Goal: Task Accomplishment & Management: Use online tool/utility

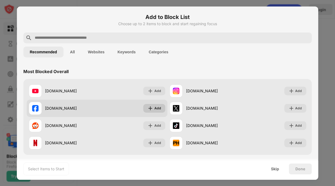
click at [156, 108] on div "Add" at bounding box center [157, 108] width 7 height 5
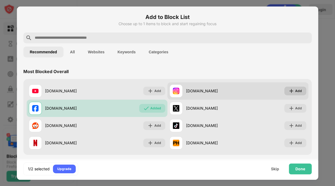
click at [296, 89] on div "Add" at bounding box center [298, 90] width 7 height 5
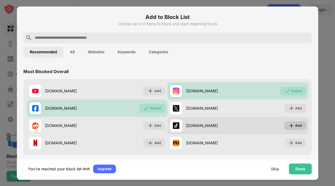
click at [294, 128] on div "Add" at bounding box center [295, 125] width 22 height 9
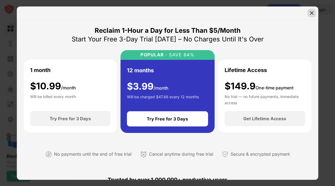
click at [310, 14] on img at bounding box center [311, 12] width 5 height 5
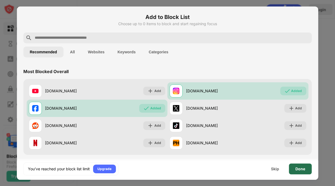
click at [294, 169] on div "Done" at bounding box center [300, 169] width 23 height 11
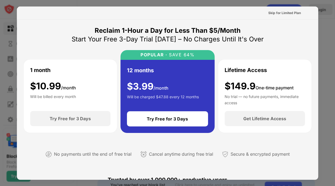
click at [326, 16] on div at bounding box center [167, 93] width 335 height 186
click at [292, 11] on div "Skip for Limited Plan" at bounding box center [284, 12] width 33 height 5
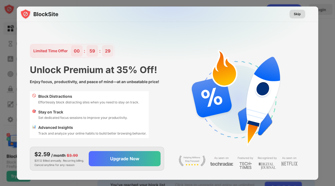
click at [298, 14] on div "Skip" at bounding box center [296, 13] width 7 height 5
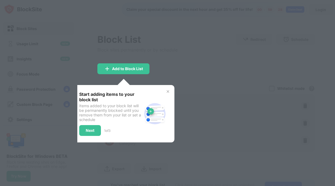
click at [168, 87] on div "Start adding items to your block list Items added to your block list will be pe…" at bounding box center [124, 113] width 102 height 57
click at [167, 90] on img at bounding box center [168, 91] width 4 height 4
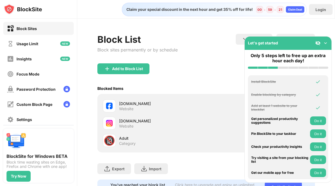
click at [319, 119] on button "Do it" at bounding box center [318, 121] width 16 height 9
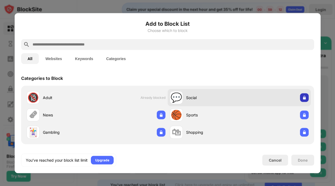
click at [304, 95] on img at bounding box center [303, 97] width 5 height 5
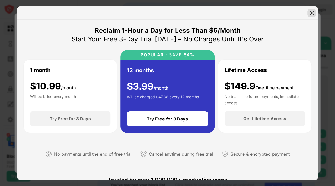
click at [312, 14] on img at bounding box center [311, 12] width 5 height 5
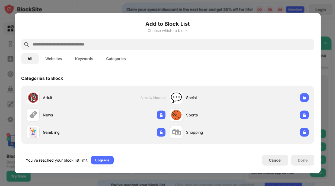
click at [307, 8] on div at bounding box center [167, 93] width 335 height 186
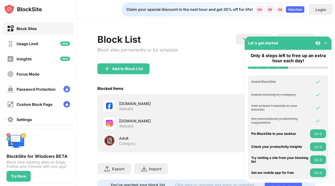
click at [323, 43] on img at bounding box center [324, 42] width 5 height 5
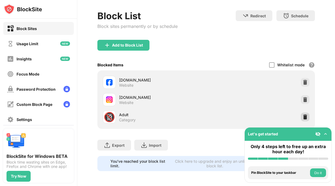
click at [303, 116] on img at bounding box center [304, 116] width 5 height 5
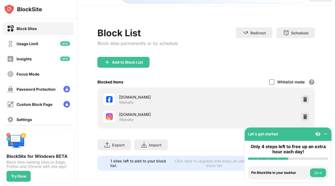
scroll to position [13, 0]
click at [123, 63] on div "Add to Block List" at bounding box center [127, 62] width 31 height 4
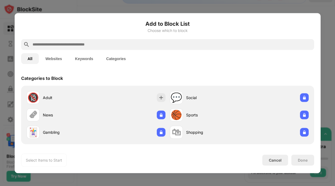
click at [111, 45] on input "text" at bounding box center [172, 44] width 280 height 7
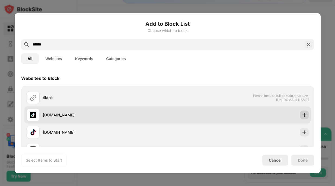
type input "******"
click at [303, 114] on img at bounding box center [303, 114] width 5 height 5
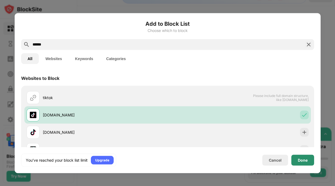
click at [299, 158] on div "Done" at bounding box center [302, 160] width 10 height 4
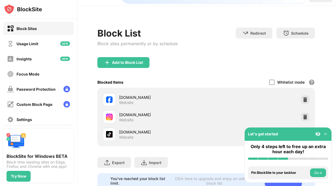
scroll to position [30, 0]
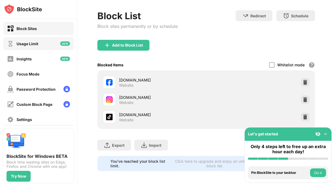
click at [53, 43] on div "Usage Limit" at bounding box center [38, 43] width 70 height 13
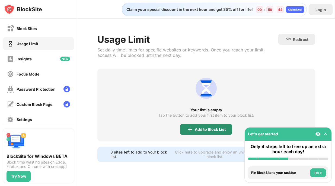
click at [205, 127] on div "Add to Block List" at bounding box center [210, 129] width 31 height 4
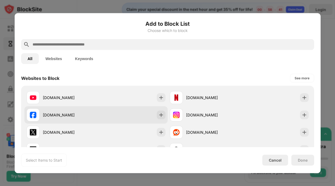
scroll to position [11, 0]
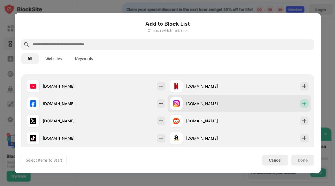
click at [305, 104] on img at bounding box center [303, 103] width 5 height 5
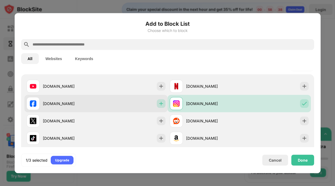
click at [161, 104] on img at bounding box center [160, 103] width 5 height 5
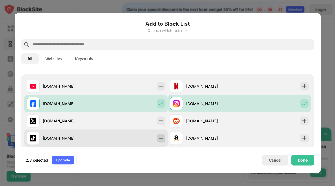
click at [160, 138] on img at bounding box center [160, 137] width 5 height 5
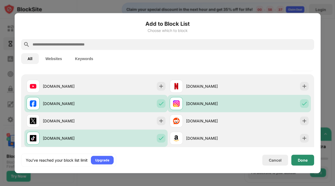
click at [299, 162] on div "Done" at bounding box center [302, 160] width 10 height 4
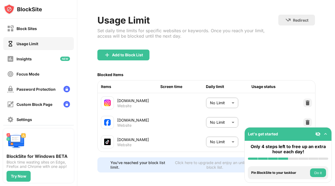
scroll to position [23, 0]
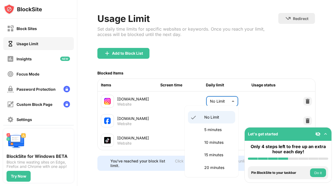
click at [229, 99] on body "Block Sites Usage Limit Insights Focus Mode Password Protection Custom Block Pa…" at bounding box center [167, 93] width 335 height 186
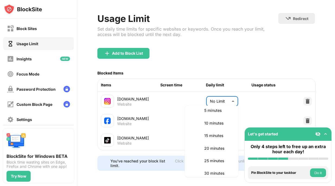
scroll to position [0, 0]
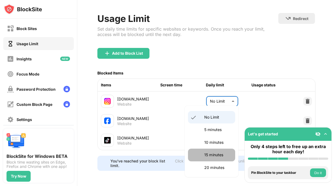
click at [219, 158] on li "15 minutes" at bounding box center [211, 155] width 47 height 12
type input "**"
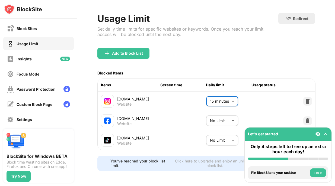
click at [224, 118] on body "Block Sites Usage Limit Insights Focus Mode Password Protection Custom Block Pa…" at bounding box center [167, 93] width 335 height 186
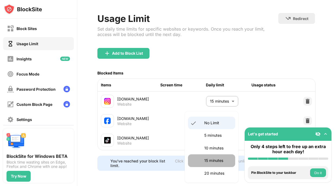
click at [221, 161] on p "15 minutes" at bounding box center [218, 161] width 28 height 6
type input "**"
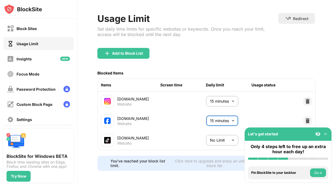
click at [221, 141] on body "Block Sites Usage Limit Insights Focus Mode Password Protection Custom Block Pa…" at bounding box center [167, 93] width 335 height 186
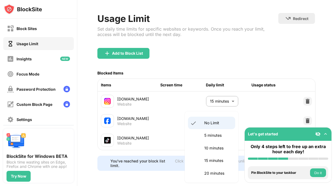
click at [217, 163] on p "15 minutes" at bounding box center [218, 161] width 28 height 6
type input "**"
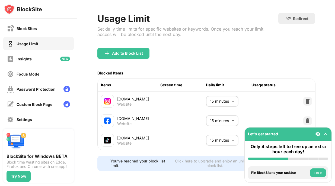
click at [187, 181] on div "Usage Limit Set daily time limits for specific websites or keywords. Once you r…" at bounding box center [205, 92] width 257 height 188
click at [59, 72] on div "Focus Mode" at bounding box center [38, 73] width 70 height 13
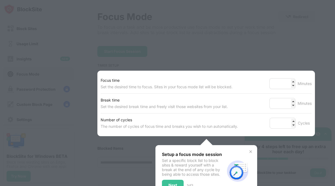
click at [261, 71] on div "Focus time Set the desired time to focus. Sites in your focus mode list will be…" at bounding box center [205, 104] width 217 height 66
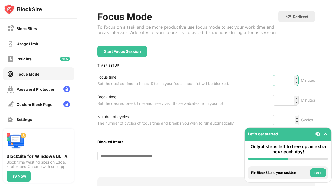
drag, startPoint x: 287, startPoint y: 80, endPoint x: 274, endPoint y: 77, distance: 13.5
click at [274, 77] on input "**" at bounding box center [285, 80] width 26 height 11
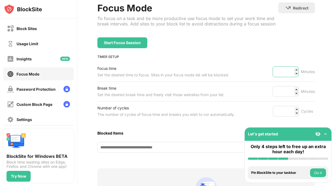
scroll to position [33, 0]
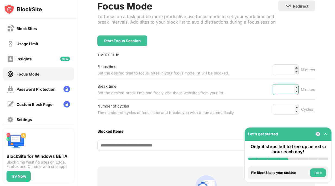
type input "**"
click at [287, 91] on input "*" at bounding box center [285, 89] width 26 height 11
click at [285, 89] on input "*" at bounding box center [285, 89] width 26 height 11
click at [282, 88] on input "*" at bounding box center [285, 89] width 26 height 11
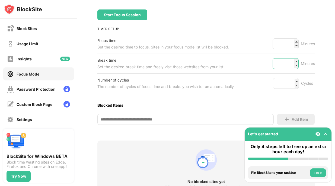
scroll to position [69, 0]
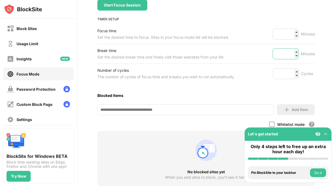
type input "**"
click at [266, 94] on div "Blocked Items" at bounding box center [205, 95] width 217 height 5
click at [227, 111] on input at bounding box center [185, 109] width 176 height 11
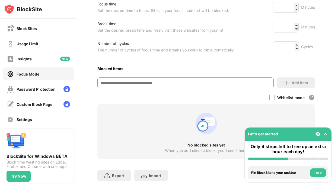
scroll to position [111, 0]
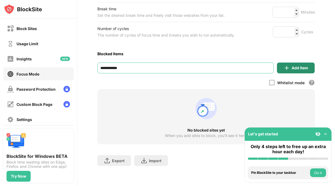
type input "**********"
click at [304, 70] on div "Add Item" at bounding box center [299, 68] width 17 height 4
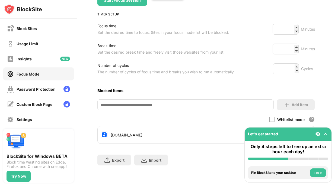
scroll to position [73, 0]
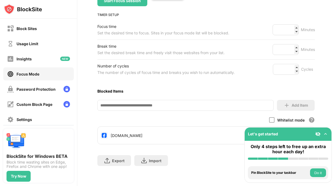
click at [211, 92] on div "Blocked Items" at bounding box center [205, 91] width 217 height 5
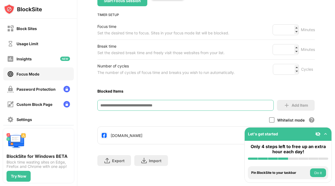
click at [211, 104] on input at bounding box center [185, 105] width 176 height 11
click at [231, 109] on input "**********" at bounding box center [185, 105] width 176 height 11
type input "**********"
click at [300, 104] on div "Add Item" at bounding box center [299, 105] width 17 height 4
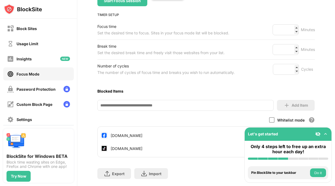
click at [226, 109] on input at bounding box center [185, 105] width 176 height 11
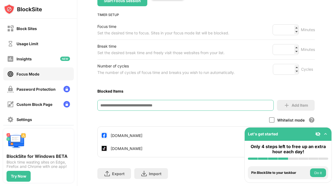
click at [223, 106] on input at bounding box center [185, 105] width 176 height 11
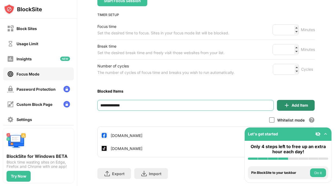
click at [299, 103] on div "Add Item" at bounding box center [299, 105] width 17 height 4
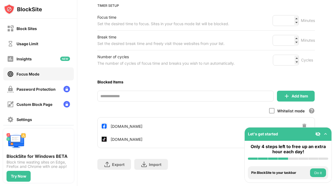
scroll to position [86, 0]
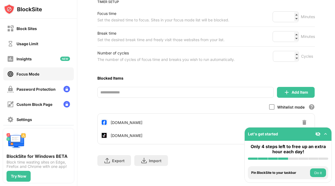
click at [227, 87] on input "**********" at bounding box center [185, 92] width 176 height 11
type input "**********"
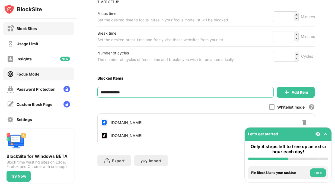
click at [66, 29] on div "Block Sites" at bounding box center [38, 28] width 70 height 13
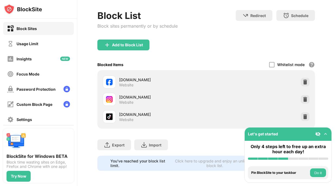
scroll to position [24, 0]
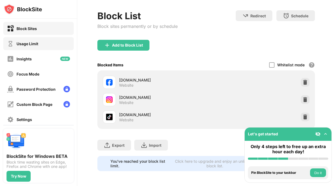
click at [52, 44] on div "Usage Limit" at bounding box center [38, 43] width 70 height 13
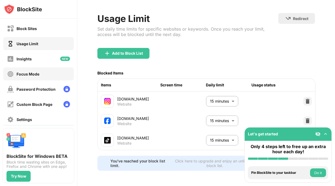
click at [44, 73] on div "Focus Mode" at bounding box center [38, 73] width 70 height 13
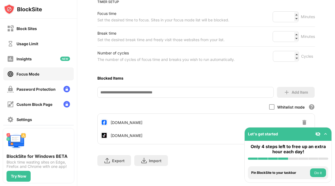
click at [173, 92] on input at bounding box center [185, 92] width 176 height 11
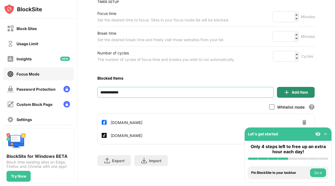
type input "**********"
click at [286, 90] on img at bounding box center [286, 92] width 7 height 7
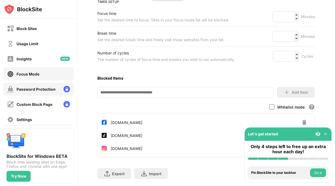
click at [49, 86] on div "Password Protection" at bounding box center [31, 89] width 48 height 7
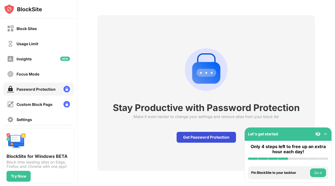
click at [187, 140] on div "Get Password Protection" at bounding box center [205, 137] width 59 height 11
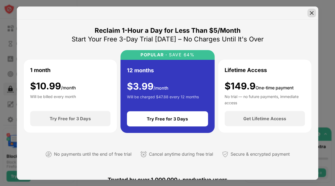
click at [311, 10] on img at bounding box center [311, 12] width 5 height 5
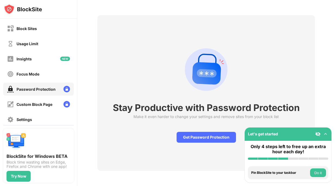
scroll to position [52, 0]
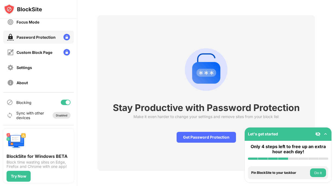
click at [59, 116] on div "Disabled" at bounding box center [61, 115] width 11 height 3
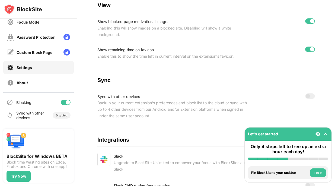
scroll to position [207, 0]
click at [310, 95] on div at bounding box center [310, 95] width 10 height 5
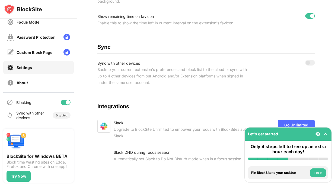
click at [325, 132] on img at bounding box center [324, 133] width 5 height 5
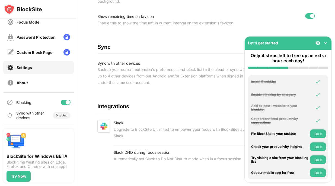
click at [326, 45] on img at bounding box center [324, 42] width 5 height 5
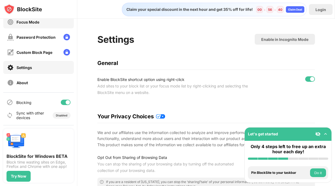
scroll to position [0, 0]
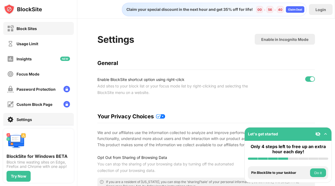
click at [48, 30] on div "Block Sites" at bounding box center [38, 28] width 70 height 13
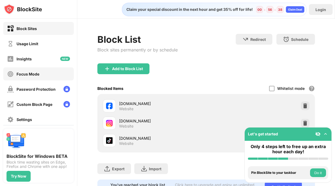
click at [52, 73] on div "Focus Mode" at bounding box center [38, 73] width 70 height 13
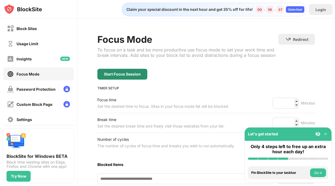
click at [118, 75] on div "Start Focus Session" at bounding box center [122, 74] width 37 height 4
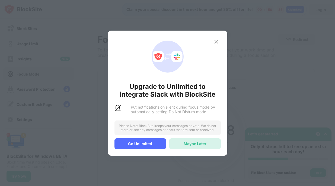
click at [192, 145] on div "Maybe Later" at bounding box center [194, 143] width 23 height 5
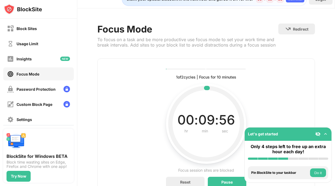
scroll to position [34, 0]
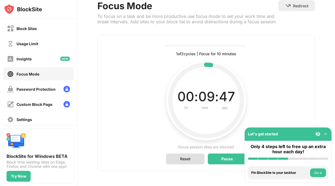
click at [196, 159] on div "Reset" at bounding box center [185, 159] width 38 height 11
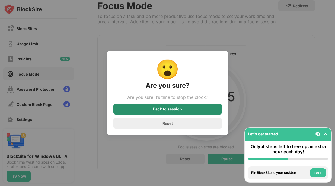
click at [208, 112] on div "Back to session" at bounding box center [167, 109] width 108 height 11
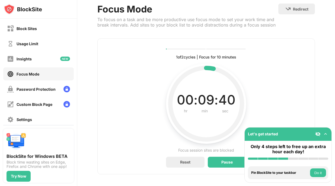
scroll to position [30, 0]
